Goal: Obtain resource: Obtain resource

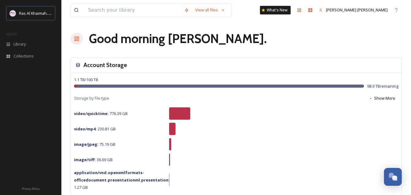
click at [359, 57] on div "Account Storage" at bounding box center [236, 64] width 331 height 15
click at [21, 42] on span "Library" at bounding box center [20, 44] width 12 height 6
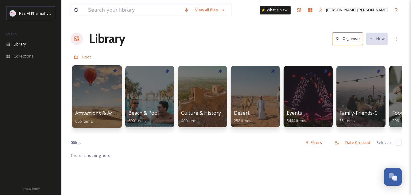
click at [102, 96] on div at bounding box center [97, 96] width 50 height 63
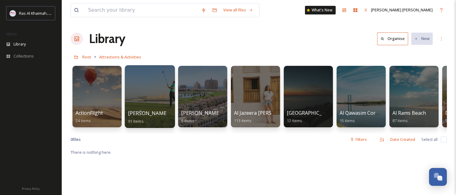
scroll to position [1, 0]
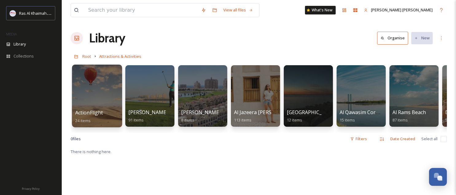
click at [95, 91] on div at bounding box center [97, 95] width 50 height 63
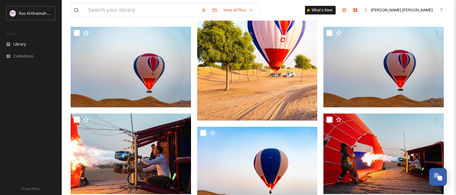
scroll to position [144, 0]
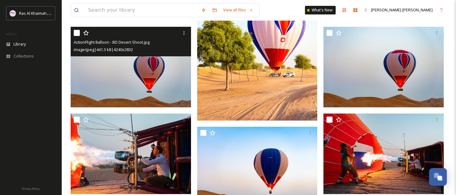
click at [76, 32] on input "checkbox" at bounding box center [77, 33] width 6 height 6
checkbox input "true"
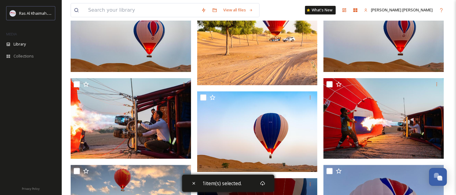
scroll to position [179, 0]
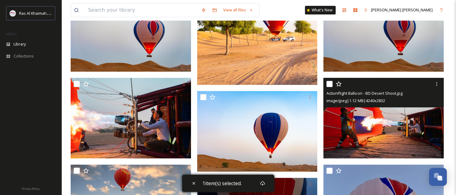
click at [329, 85] on input "checkbox" at bounding box center [329, 84] width 6 height 6
checkbox input "true"
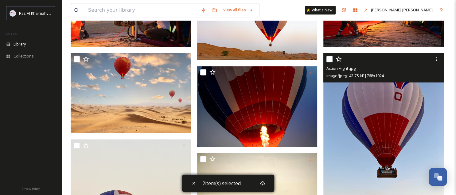
scroll to position [291, 0]
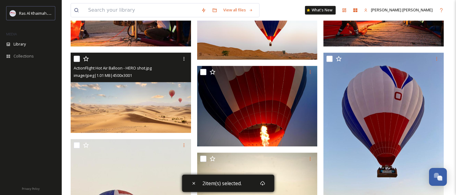
click at [78, 58] on input "checkbox" at bounding box center [77, 59] width 6 height 6
checkbox input "true"
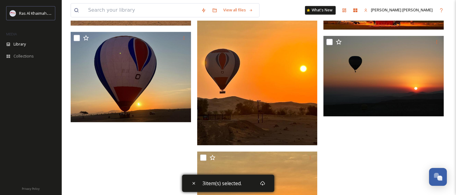
scroll to position [917, 0]
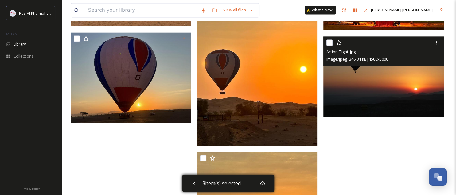
drag, startPoint x: 331, startPoint y: 42, endPoint x: 322, endPoint y: 133, distance: 91.6
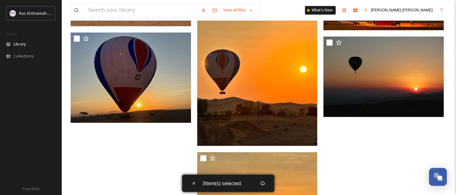
drag, startPoint x: 329, startPoint y: 41, endPoint x: 165, endPoint y: 148, distance: 196.0
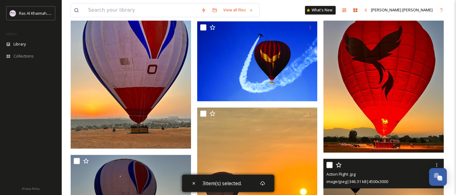
scroll to position [796, 0]
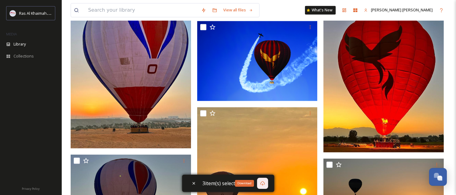
click at [263, 183] on icon at bounding box center [262, 183] width 5 height 5
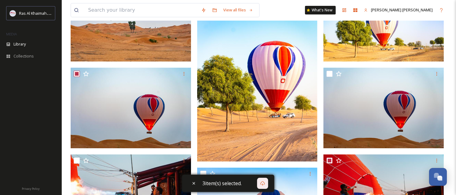
scroll to position [0, 0]
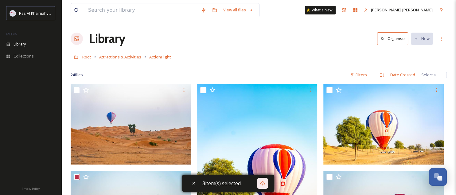
click at [182, 65] on div at bounding box center [259, 66] width 376 height 6
click at [136, 57] on span "Attractions & Activities" at bounding box center [120, 57] width 42 height 6
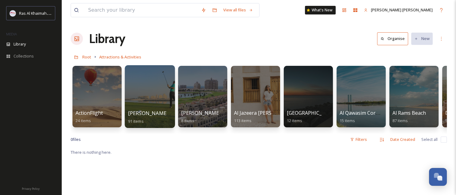
click at [146, 87] on div at bounding box center [150, 96] width 50 height 63
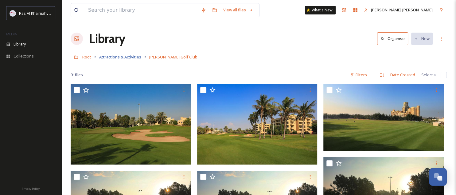
click at [131, 56] on span "Attractions & Activities" at bounding box center [120, 57] width 42 height 6
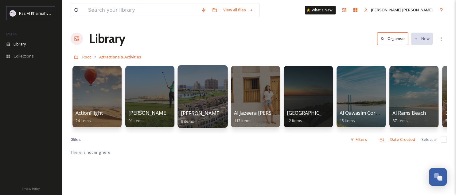
click at [217, 96] on div at bounding box center [202, 96] width 50 height 63
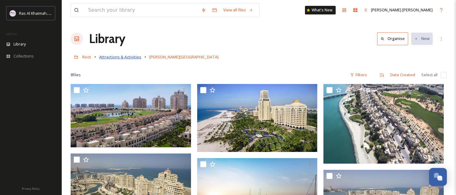
click at [118, 57] on span "Attractions & Activities" at bounding box center [120, 57] width 42 height 6
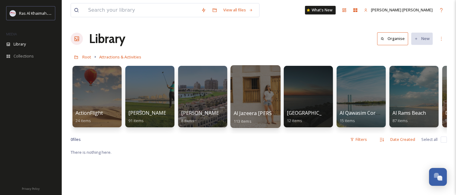
click at [264, 82] on div at bounding box center [255, 96] width 50 height 63
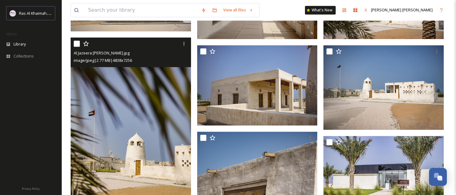
scroll to position [295, 0]
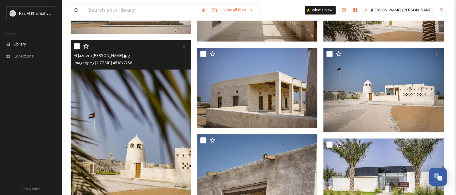
click at [75, 45] on input "checkbox" at bounding box center [77, 46] width 6 height 6
checkbox input "true"
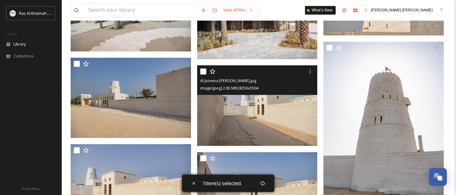
scroll to position [994, 0]
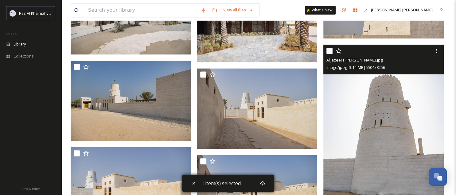
click at [330, 50] on input "checkbox" at bounding box center [329, 51] width 6 height 6
checkbox input "true"
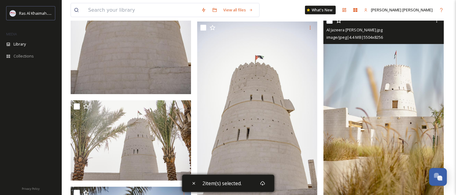
scroll to position [1379, 0]
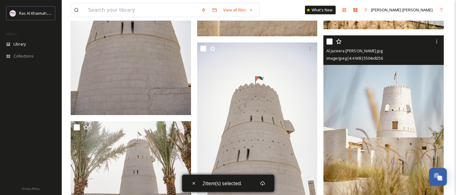
click at [328, 42] on input "checkbox" at bounding box center [329, 41] width 6 height 6
checkbox input "true"
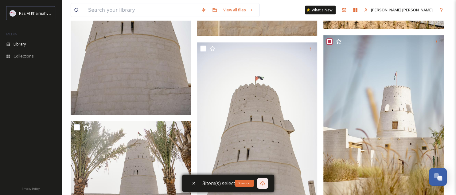
click at [263, 184] on icon at bounding box center [262, 183] width 5 height 5
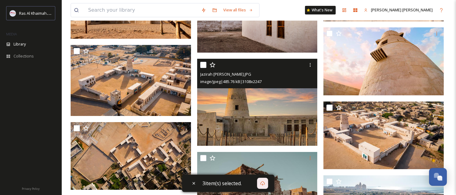
scroll to position [2435, 0]
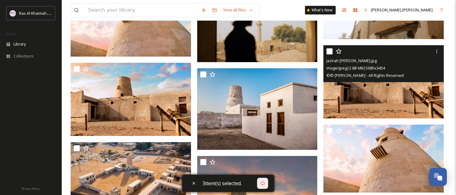
click at [329, 53] on input "checkbox" at bounding box center [329, 51] width 6 height 6
checkbox input "true"
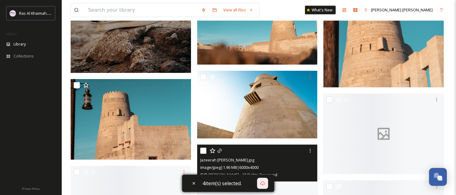
scroll to position [3693, 0]
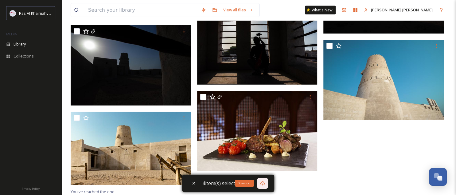
click at [263, 181] on icon at bounding box center [262, 183] width 5 height 4
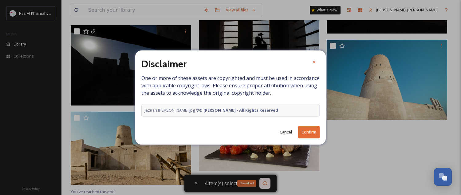
click at [283, 133] on button "Cancel" at bounding box center [285, 132] width 18 height 12
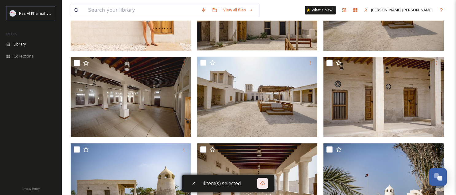
scroll to position [0, 0]
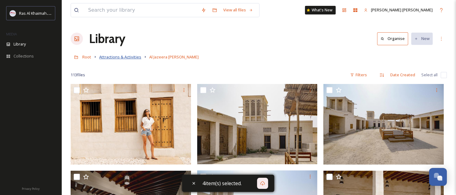
click at [126, 57] on span "Attractions & Activities" at bounding box center [120, 57] width 42 height 6
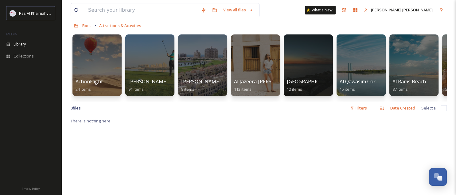
scroll to position [32, 0]
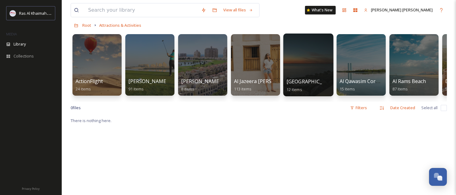
click at [309, 60] on div at bounding box center [308, 64] width 50 height 63
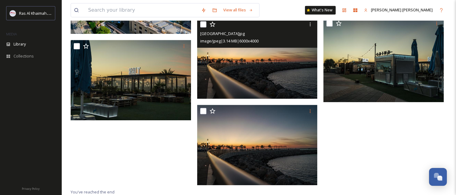
scroll to position [313, 0]
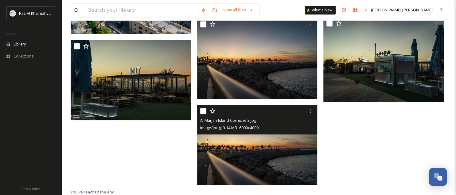
click at [204, 110] on input "checkbox" at bounding box center [203, 111] width 6 height 6
checkbox input "true"
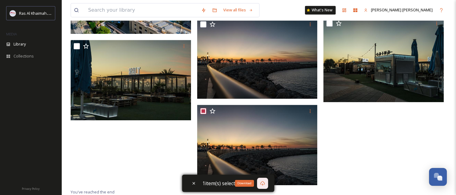
click at [263, 185] on icon at bounding box center [262, 183] width 5 height 5
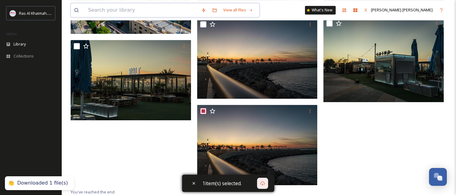
click at [125, 12] on input at bounding box center [141, 10] width 113 height 14
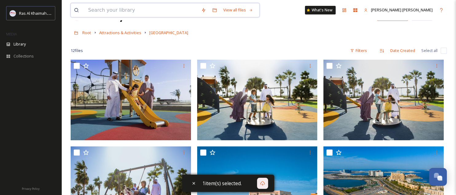
scroll to position [0, 0]
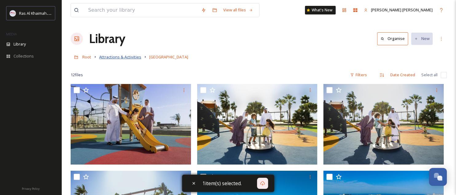
click at [124, 56] on span "Attractions & Activities" at bounding box center [120, 57] width 42 height 6
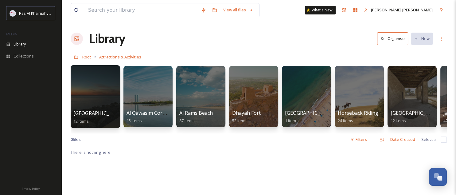
scroll to position [0, 214]
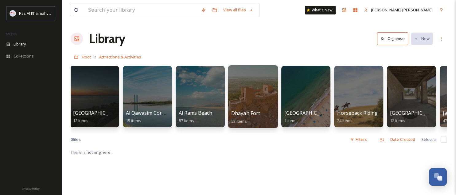
click at [249, 102] on div at bounding box center [253, 96] width 50 height 63
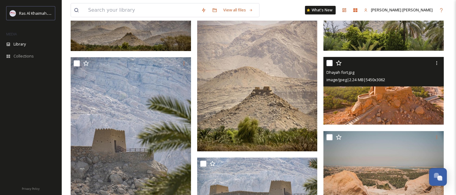
scroll to position [181, 0]
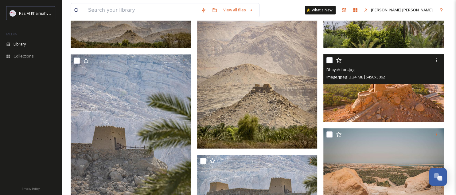
click at [330, 60] on input "checkbox" at bounding box center [329, 60] width 6 height 6
checkbox input "true"
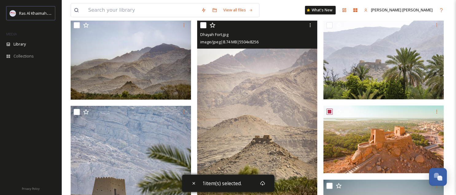
scroll to position [129, 0]
click at [203, 25] on input "checkbox" at bounding box center [203, 25] width 6 height 6
checkbox input "true"
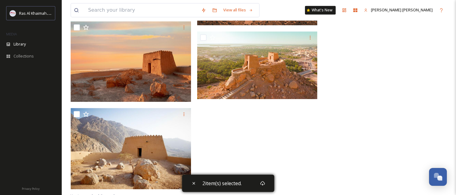
scroll to position [743, 0]
click at [261, 183] on icon at bounding box center [262, 183] width 5 height 5
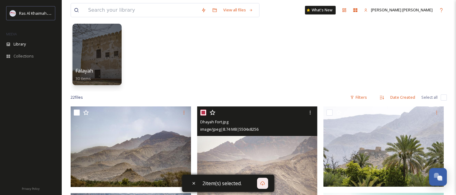
scroll to position [0, 0]
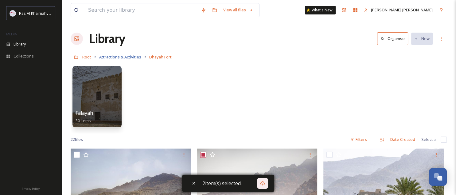
click at [131, 57] on span "Attractions & Activities" at bounding box center [120, 57] width 42 height 6
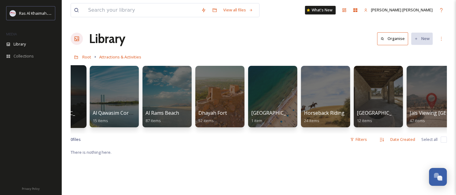
scroll to position [0, 282]
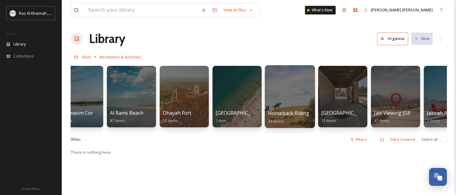
click at [298, 93] on div at bounding box center [290, 96] width 50 height 63
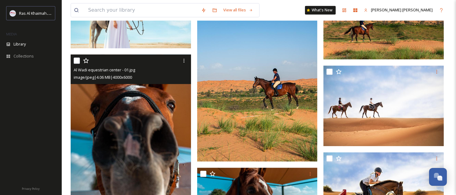
scroll to position [448, 0]
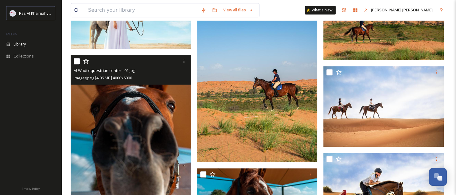
click at [77, 59] on input "checkbox" at bounding box center [77, 61] width 6 height 6
checkbox input "true"
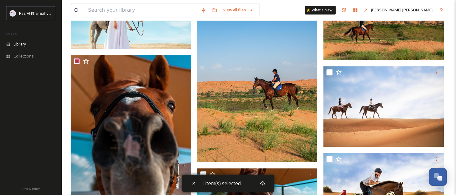
scroll to position [462, 0]
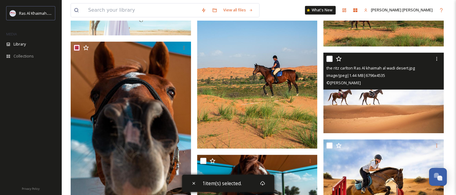
click at [328, 59] on input "checkbox" at bounding box center [329, 59] width 6 height 6
checkbox input "true"
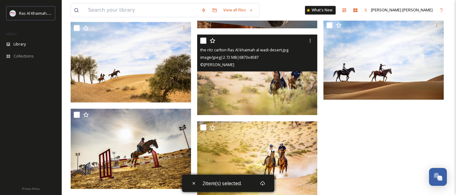
scroll to position [669, 0]
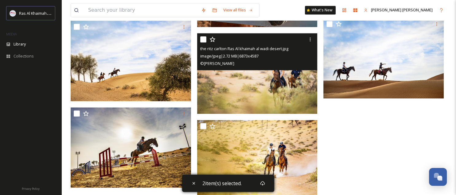
click at [203, 38] on input "checkbox" at bounding box center [203, 39] width 6 height 6
checkbox input "true"
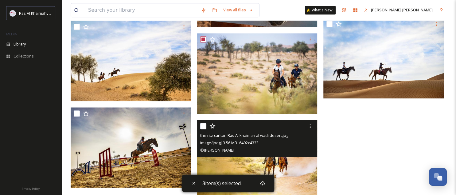
click at [205, 124] on input "checkbox" at bounding box center [203, 126] width 6 height 6
checkbox input "true"
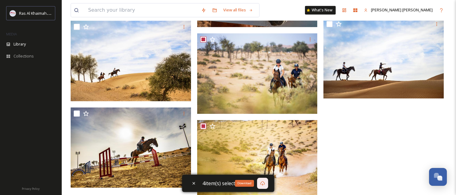
click at [263, 181] on icon at bounding box center [262, 183] width 5 height 5
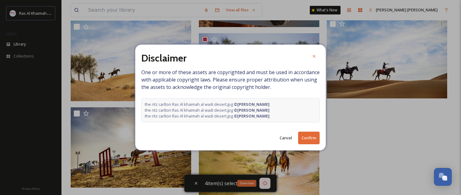
click at [308, 139] on button "Confirm" at bounding box center [308, 137] width 21 height 13
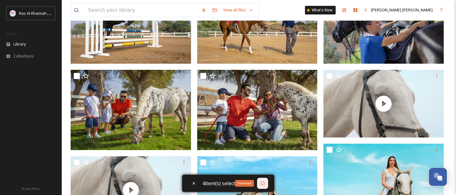
scroll to position [0, 0]
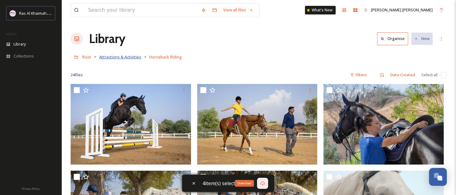
click at [125, 56] on span "Attractions & Activities" at bounding box center [120, 57] width 42 height 6
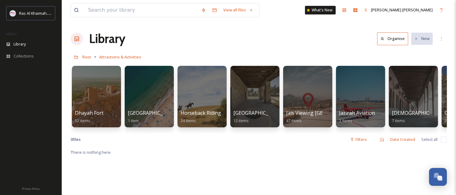
scroll to position [0, 478]
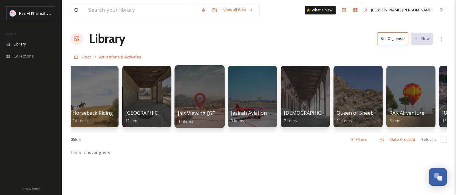
click at [207, 99] on div at bounding box center [199, 96] width 50 height 63
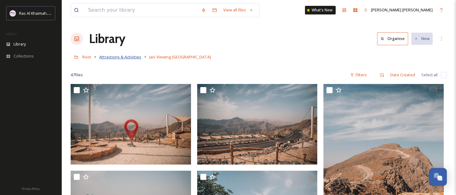
click at [131, 57] on span "Attractions & Activities" at bounding box center [120, 57] width 42 height 6
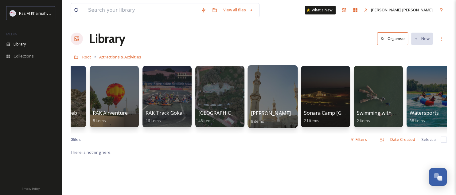
scroll to position [0, 786]
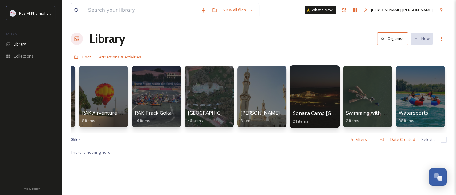
click at [311, 91] on div at bounding box center [315, 96] width 50 height 63
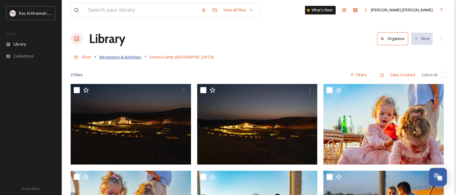
click at [128, 57] on span "Attractions & Activities" at bounding box center [120, 57] width 42 height 6
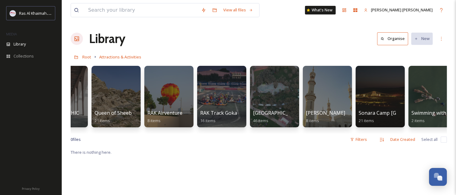
scroll to position [0, 786]
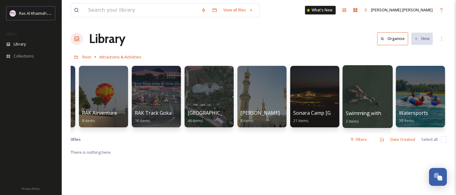
click at [377, 84] on div at bounding box center [367, 96] width 50 height 63
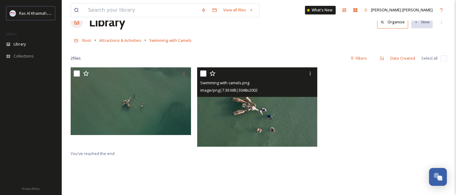
scroll to position [18, 0]
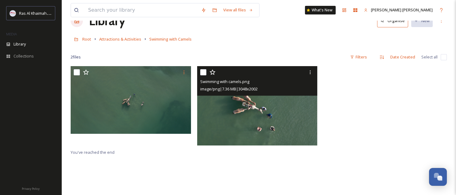
click at [202, 72] on input "checkbox" at bounding box center [203, 72] width 6 height 6
checkbox input "true"
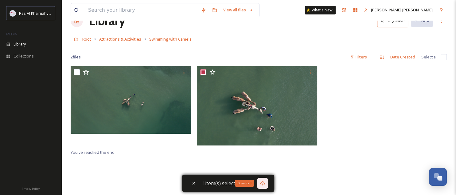
click at [260, 185] on icon at bounding box center [262, 183] width 5 height 5
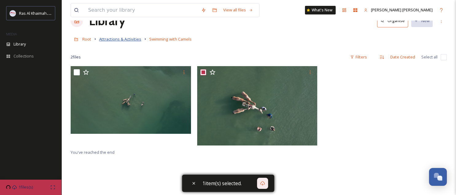
click at [131, 41] on span "Attractions & Activities" at bounding box center [120, 39] width 42 height 6
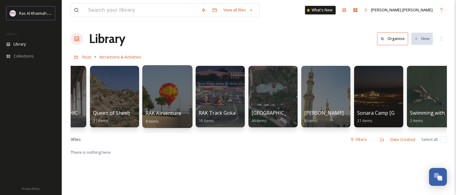
scroll to position [0, 786]
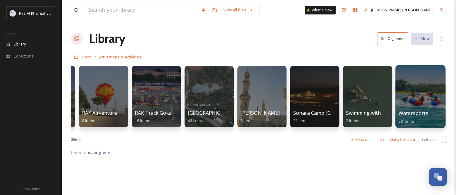
click at [415, 107] on div at bounding box center [420, 96] width 50 height 63
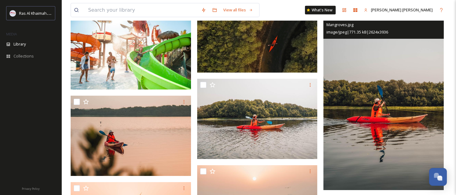
scroll to position [1421, 0]
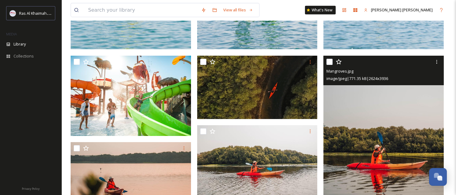
click at [331, 61] on input "checkbox" at bounding box center [329, 62] width 6 height 6
checkbox input "true"
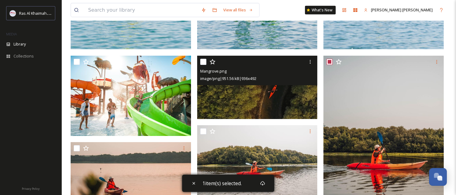
click at [204, 61] on input "checkbox" at bounding box center [203, 62] width 6 height 6
checkbox input "true"
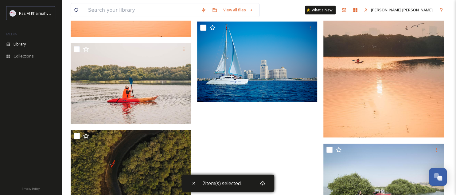
scroll to position [1792, 0]
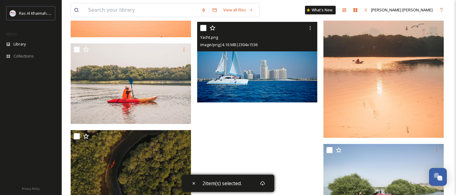
click at [202, 29] on input "checkbox" at bounding box center [203, 28] width 6 height 6
checkbox input "true"
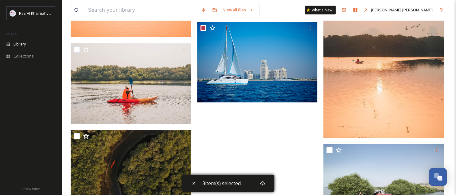
scroll to position [1842, 0]
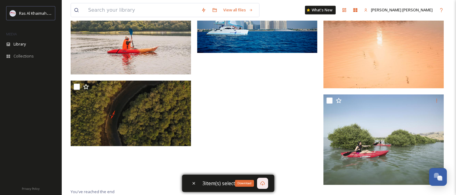
click at [262, 183] on icon at bounding box center [262, 183] width 5 height 5
